Goal: Book appointment/travel/reservation

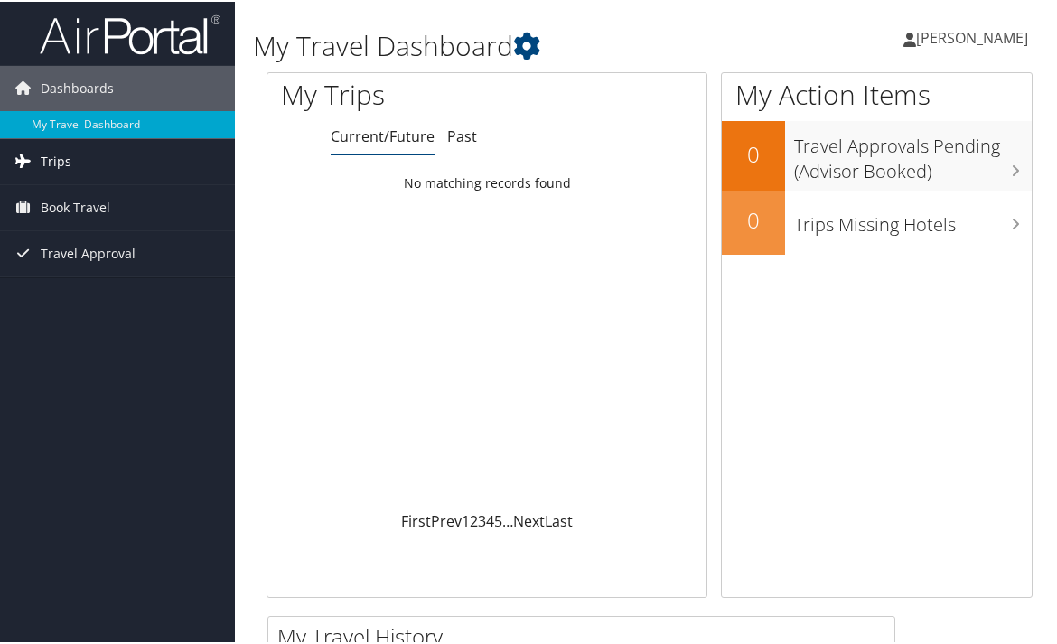
click at [37, 158] on link "Trips" at bounding box center [117, 159] width 235 height 45
click at [96, 286] on span "Book Travel" at bounding box center [76, 287] width 70 height 45
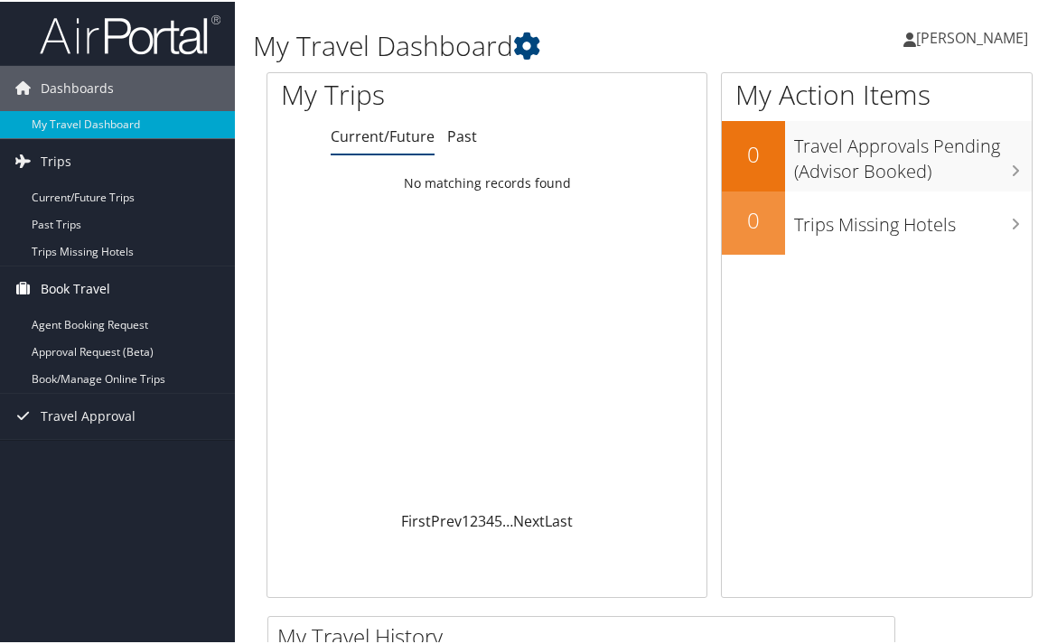
click at [101, 268] on span "Book Travel" at bounding box center [76, 287] width 70 height 45
click at [85, 167] on link "Trips" at bounding box center [117, 159] width 235 height 45
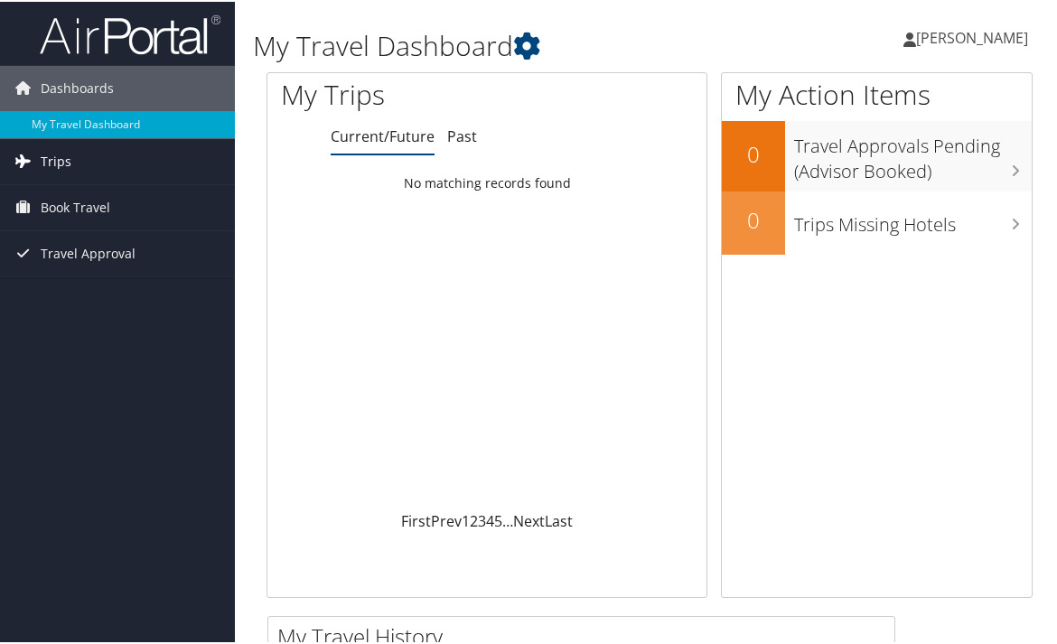
click at [78, 166] on link "Trips" at bounding box center [117, 159] width 235 height 45
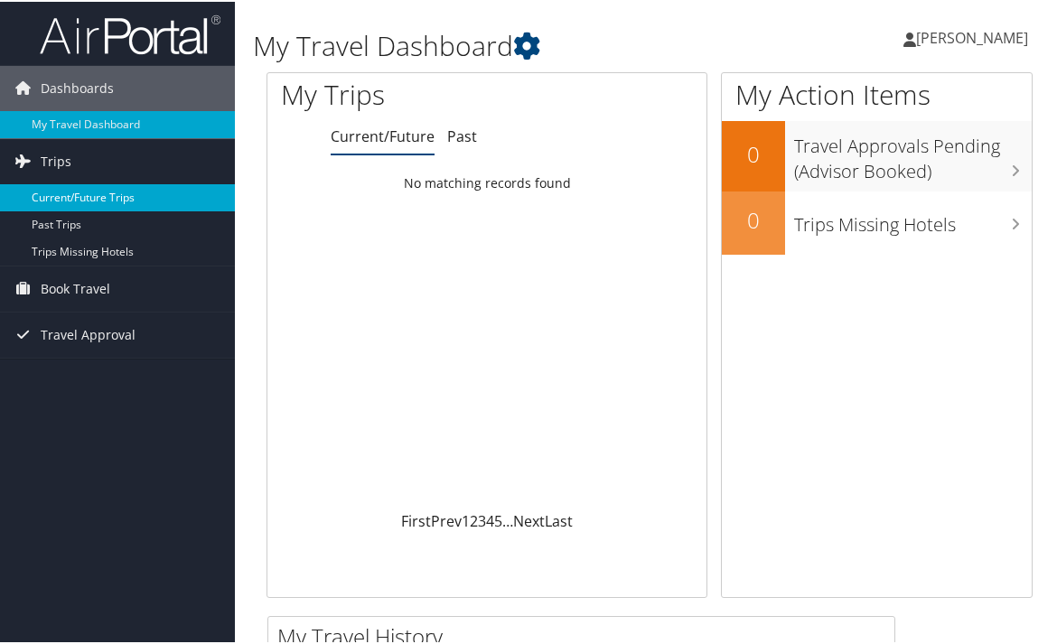
click at [78, 199] on link "Current/Future Trips" at bounding box center [117, 195] width 235 height 27
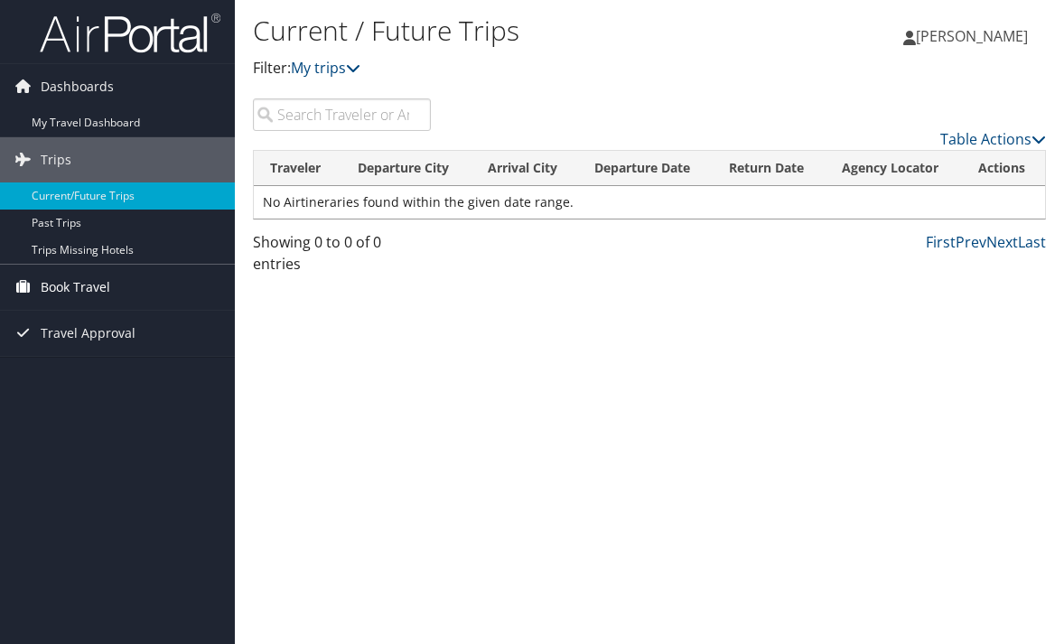
click at [82, 281] on span "Book Travel" at bounding box center [76, 287] width 70 height 45
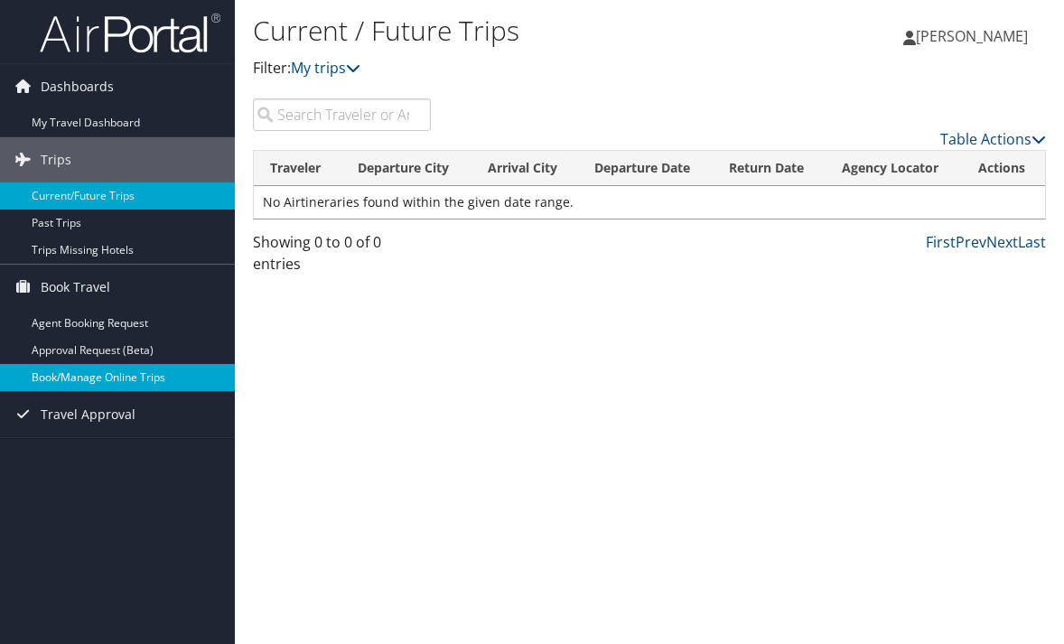
click at [115, 374] on link "Book/Manage Online Trips" at bounding box center [117, 377] width 235 height 27
